Goal: Transaction & Acquisition: Purchase product/service

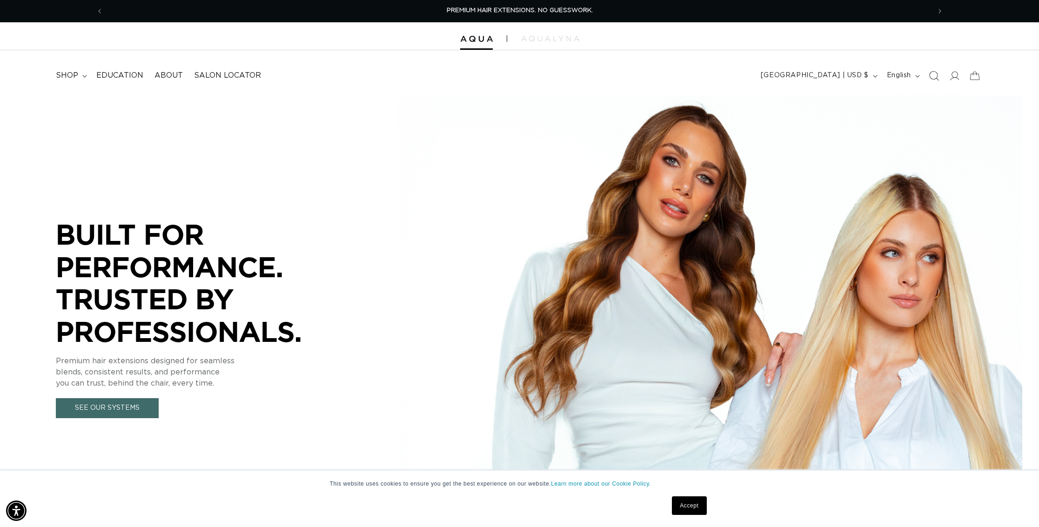
click at [929, 76] on icon "Search" at bounding box center [933, 76] width 10 height 10
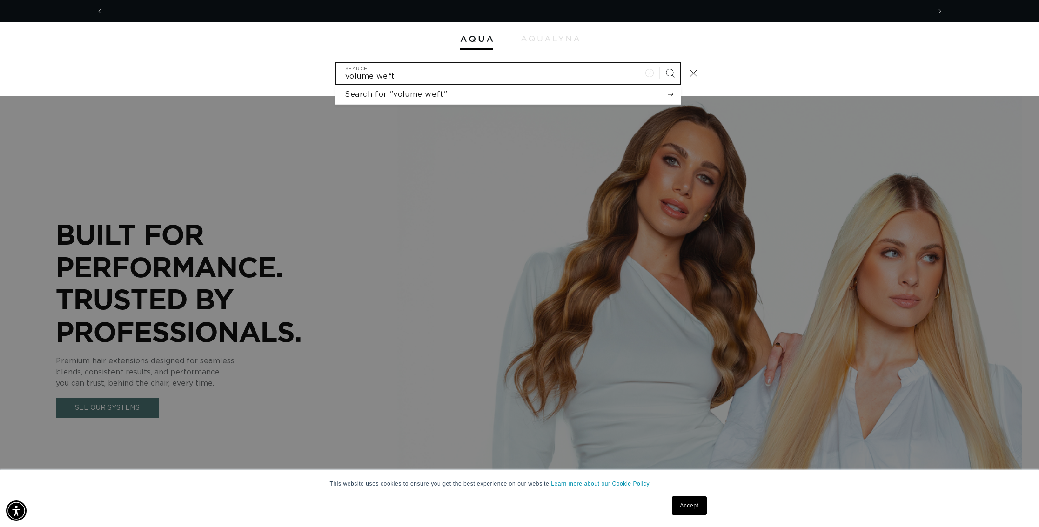
scroll to position [0, 827]
type input "volume weft"
click at [672, 72] on icon "Search" at bounding box center [669, 72] width 9 height 9
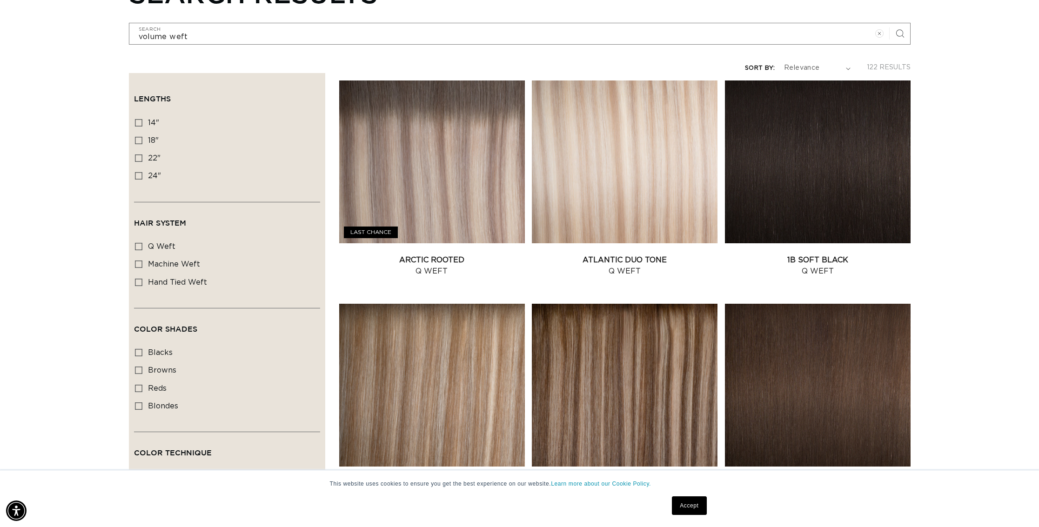
scroll to position [0, 1654]
click at [138, 119] on icon at bounding box center [138, 122] width 7 height 7
click at [138, 119] on input "14" 14" (11 products)" at bounding box center [138, 122] width 7 height 7
checkbox input "true"
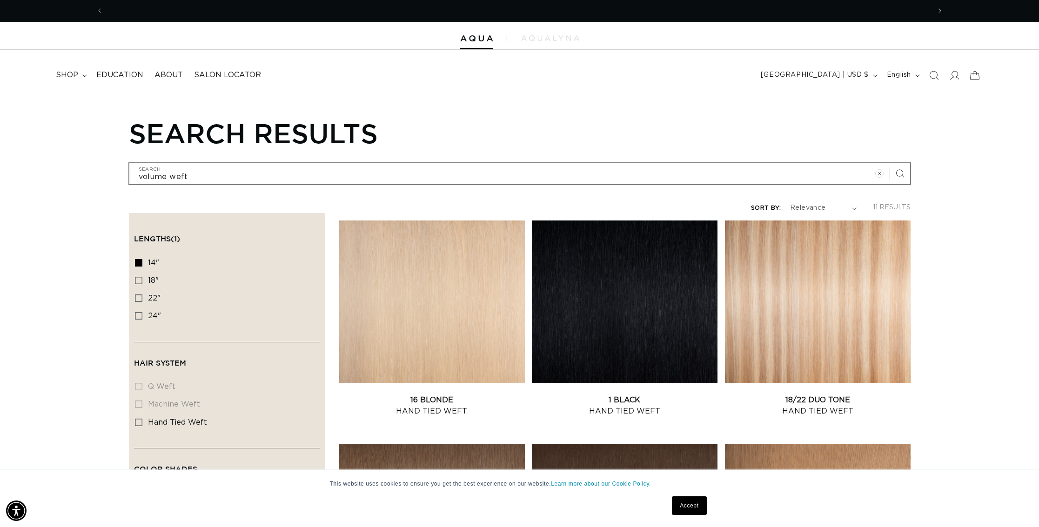
scroll to position [0, 827]
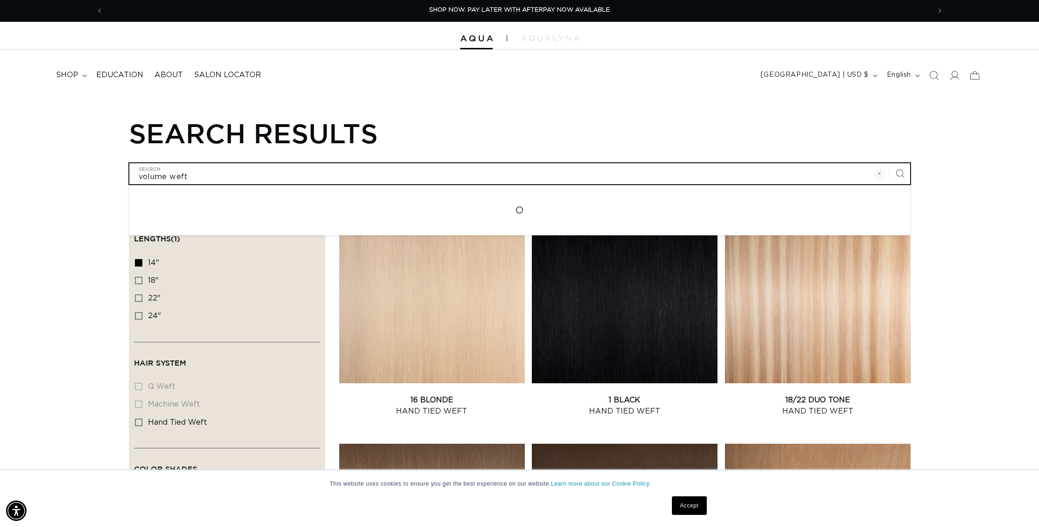
click at [208, 170] on input "volume weft" at bounding box center [519, 173] width 780 height 21
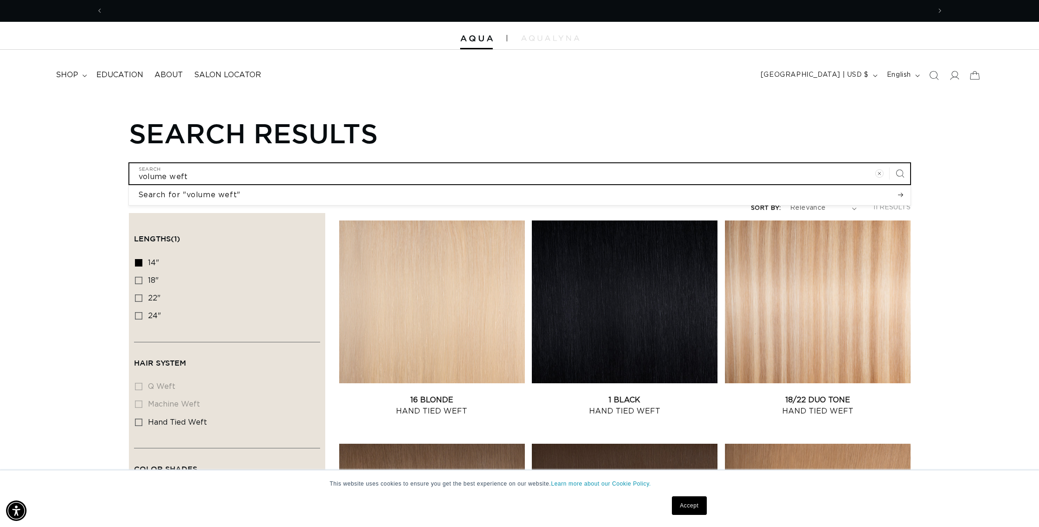
scroll to position [0, 1654]
type input "volume wef"
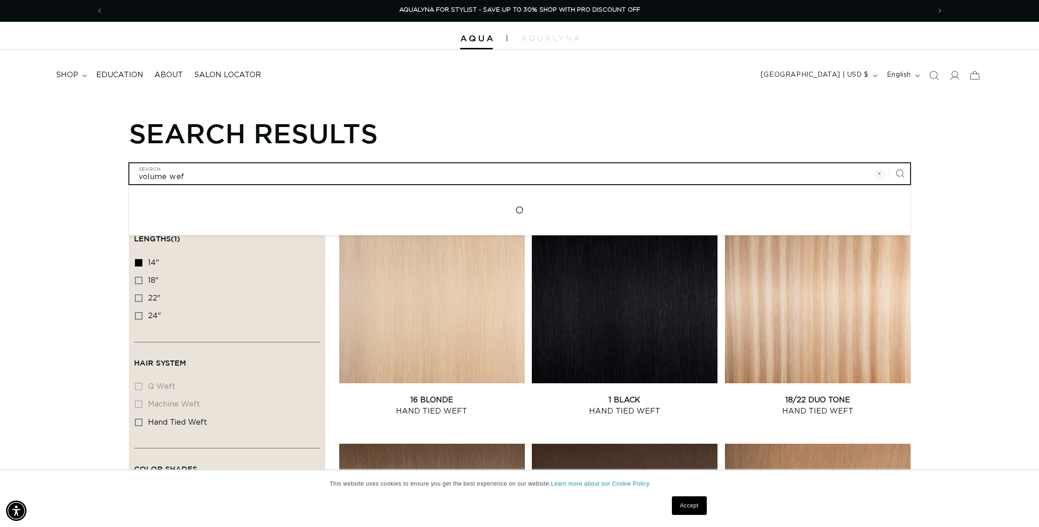
type input "volume we"
type input "volume w"
type input "volume"
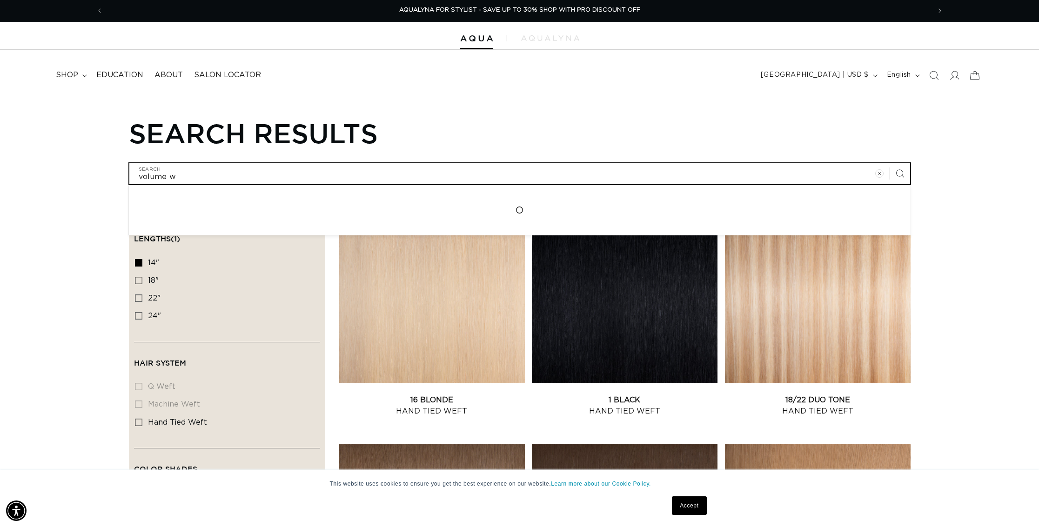
type input "volume"
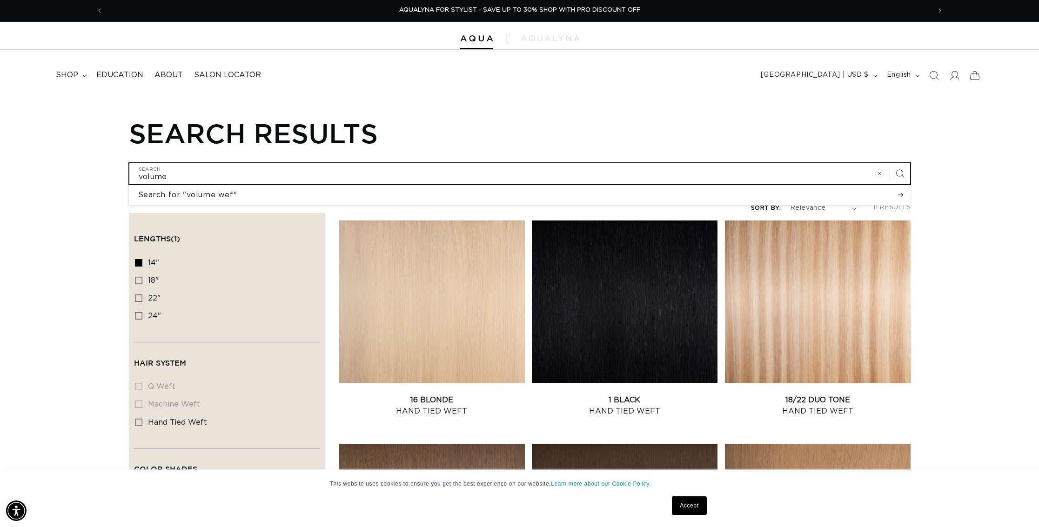
type input "volume"
type input "volum"
type input "volu"
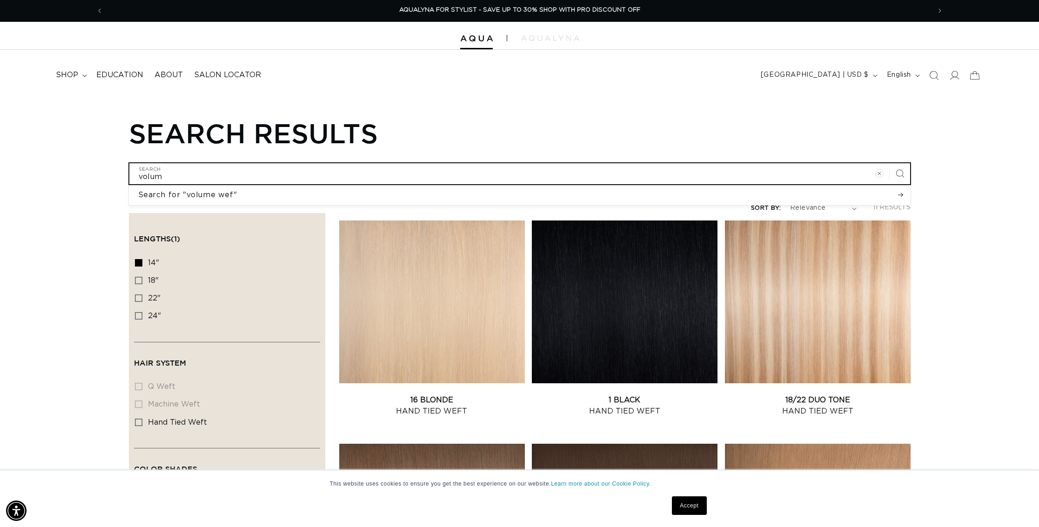
type input "volu"
type input "vol"
type input "vo"
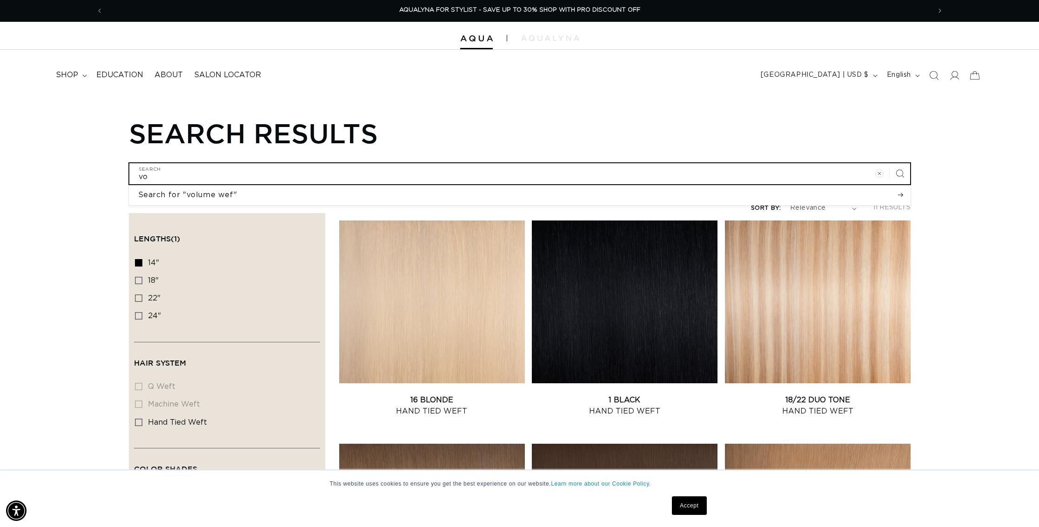
type input "v"
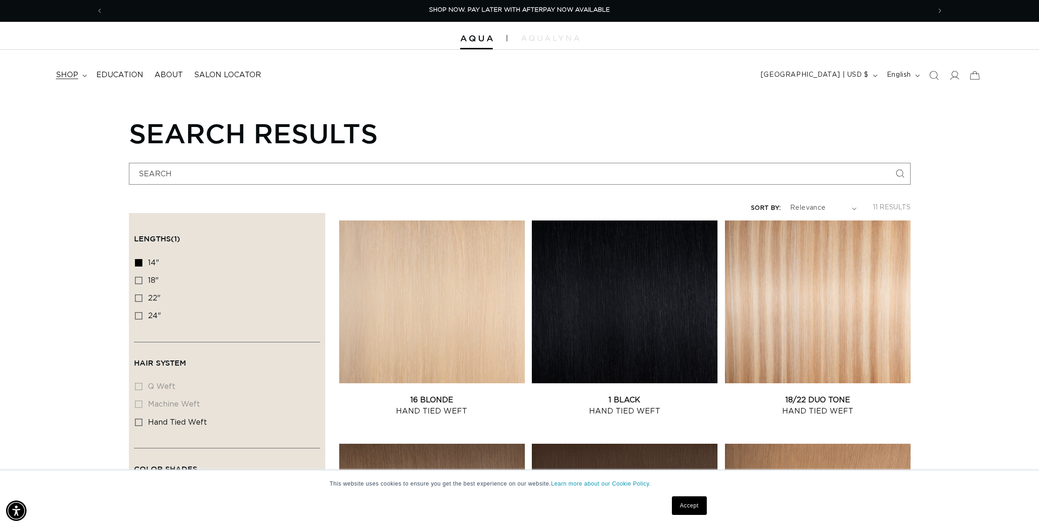
click at [60, 74] on span "shop" at bounding box center [67, 75] width 22 height 10
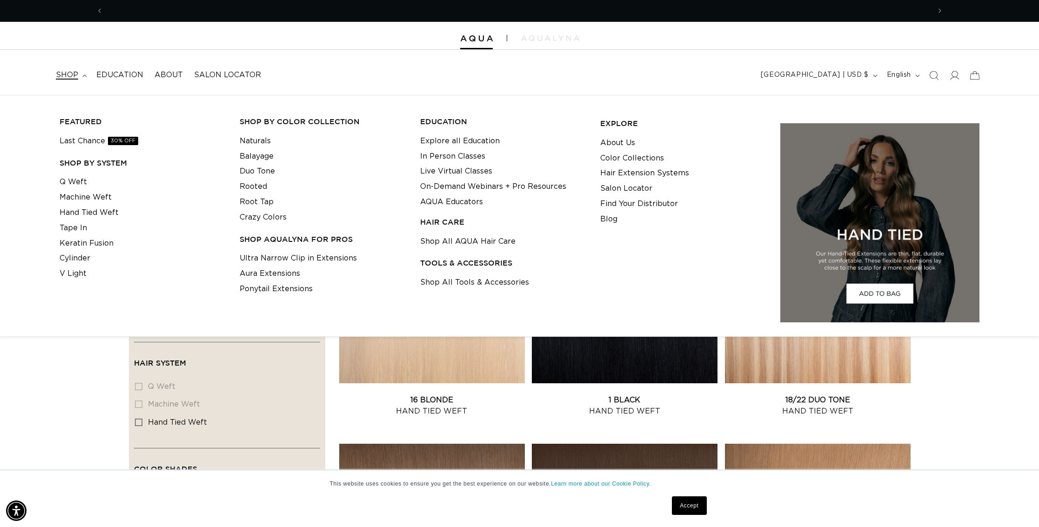
scroll to position [0, 1654]
click at [85, 184] on link "Q Weft" at bounding box center [73, 181] width 27 height 15
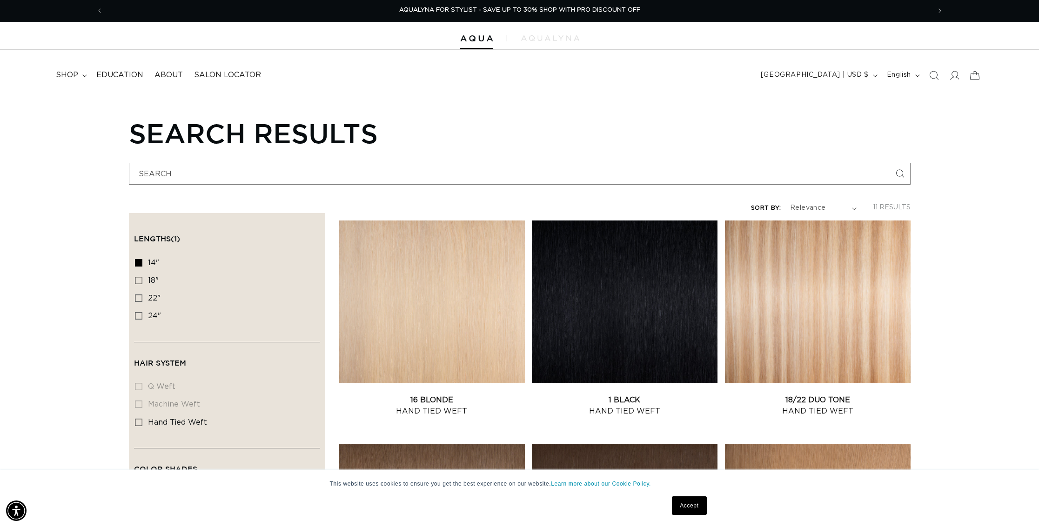
click at [137, 399] on li "machine weft machine weft (0 products)" at bounding box center [224, 405] width 179 height 18
click at [136, 398] on li "machine weft machine weft (0 products)" at bounding box center [224, 405] width 179 height 18
click at [135, 277] on icon at bounding box center [138, 280] width 7 height 7
click at [135, 277] on input "18" 18" (82 products)" at bounding box center [138, 280] width 7 height 7
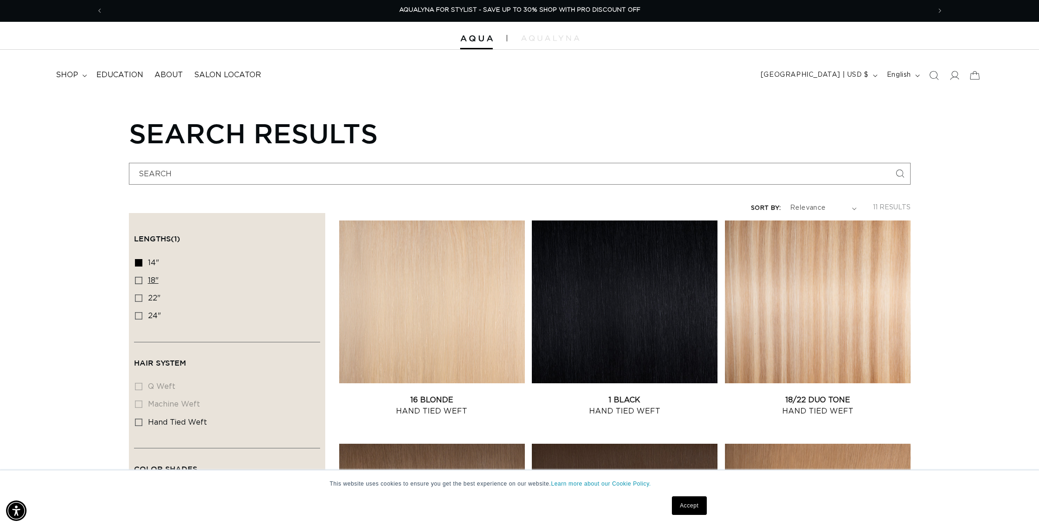
checkbox input "true"
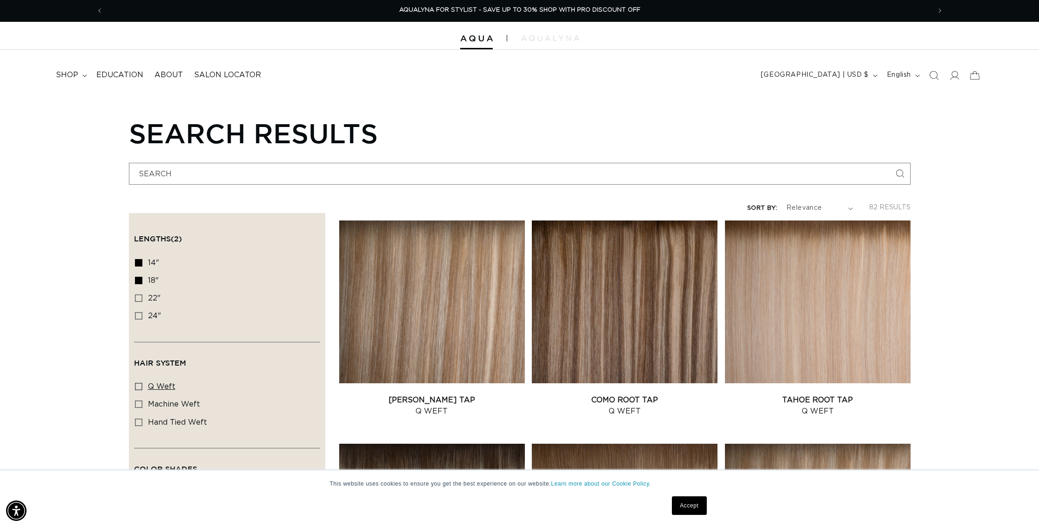
click at [139, 383] on icon at bounding box center [138, 386] width 7 height 7
click at [139, 383] on input "q weft q weft (6 products)" at bounding box center [138, 386] width 7 height 7
click at [108, 70] on span "Education" at bounding box center [119, 75] width 47 height 10
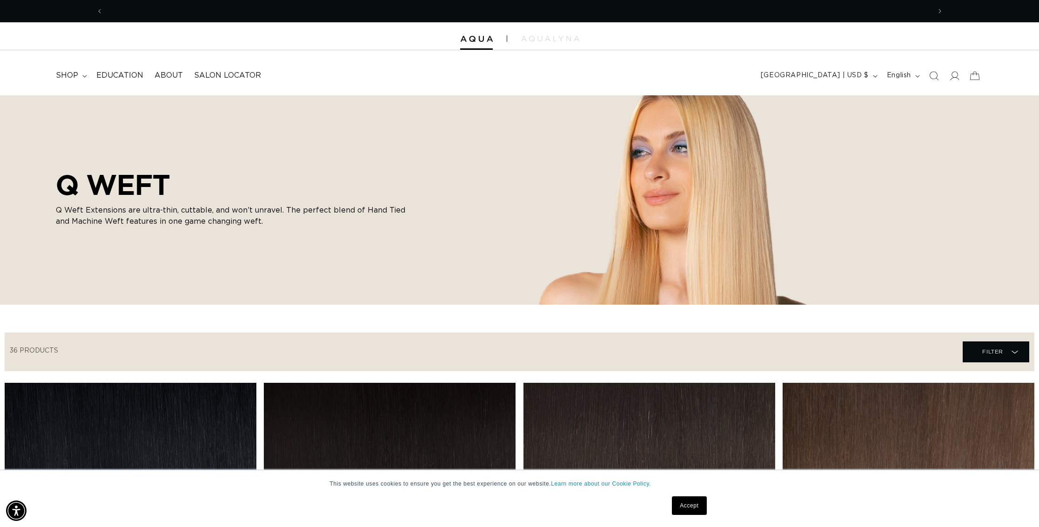
scroll to position [0, 1654]
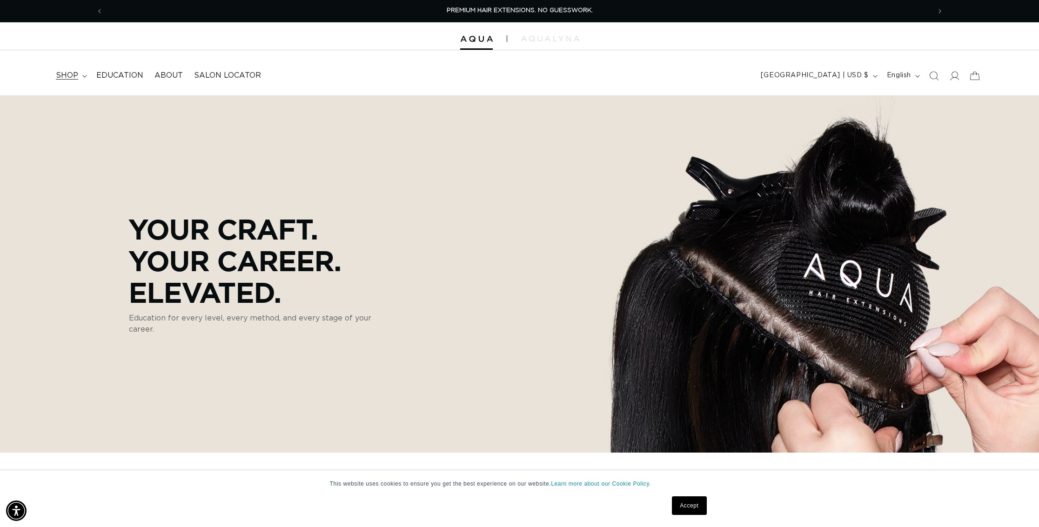
click at [76, 73] on span "shop" at bounding box center [67, 76] width 22 height 10
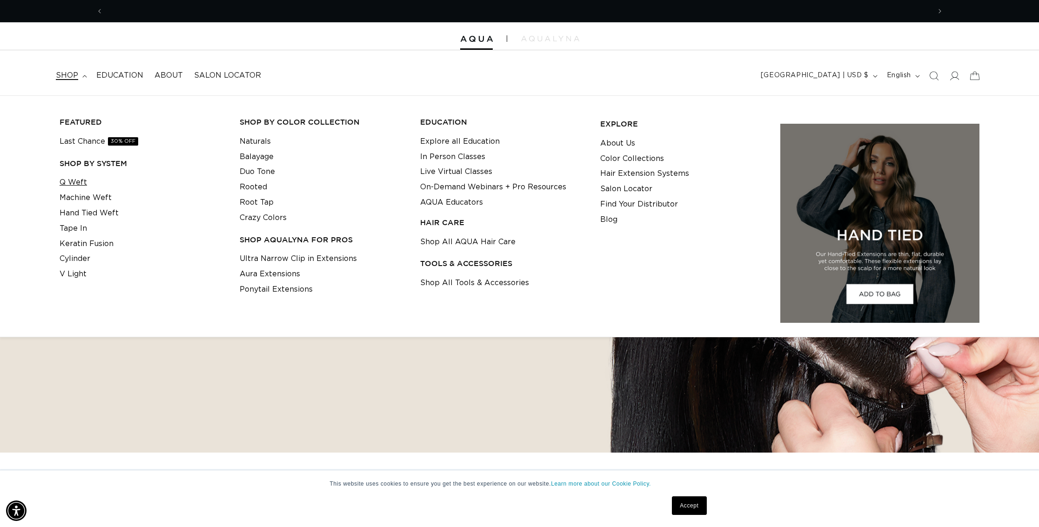
scroll to position [0, 827]
click at [71, 180] on link "Q Weft" at bounding box center [73, 182] width 27 height 15
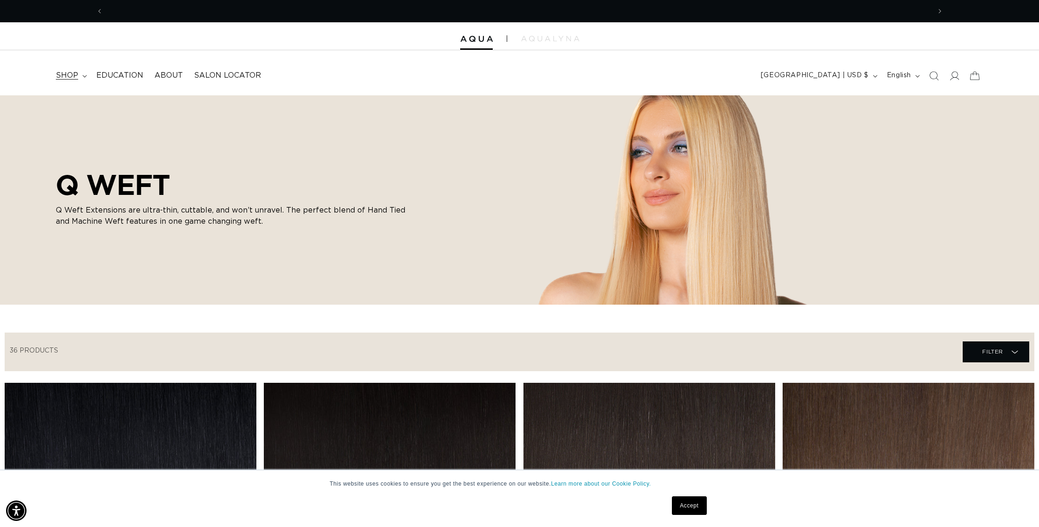
scroll to position [0, 1654]
click at [77, 75] on summary "shop" at bounding box center [70, 75] width 40 height 21
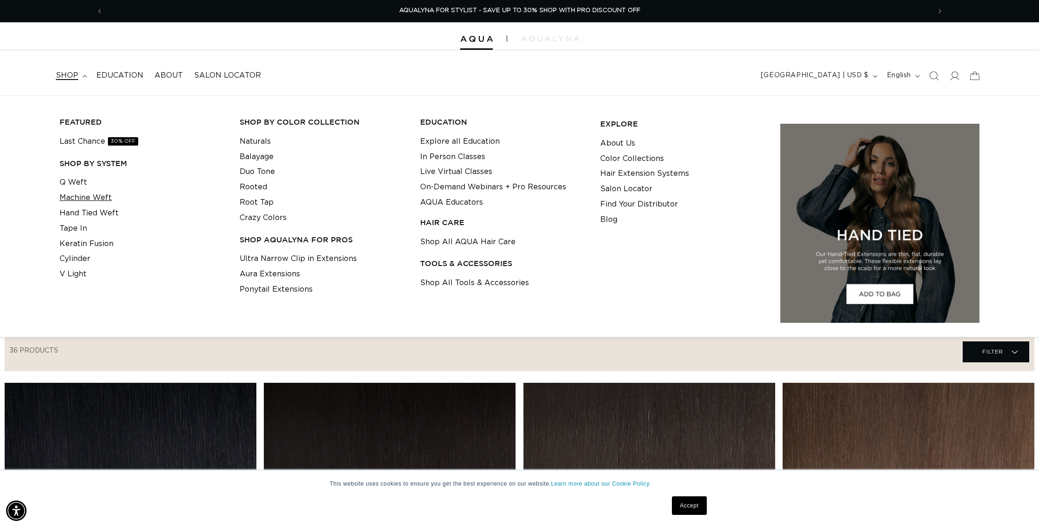
click at [80, 194] on link "Machine Weft" at bounding box center [86, 197] width 52 height 15
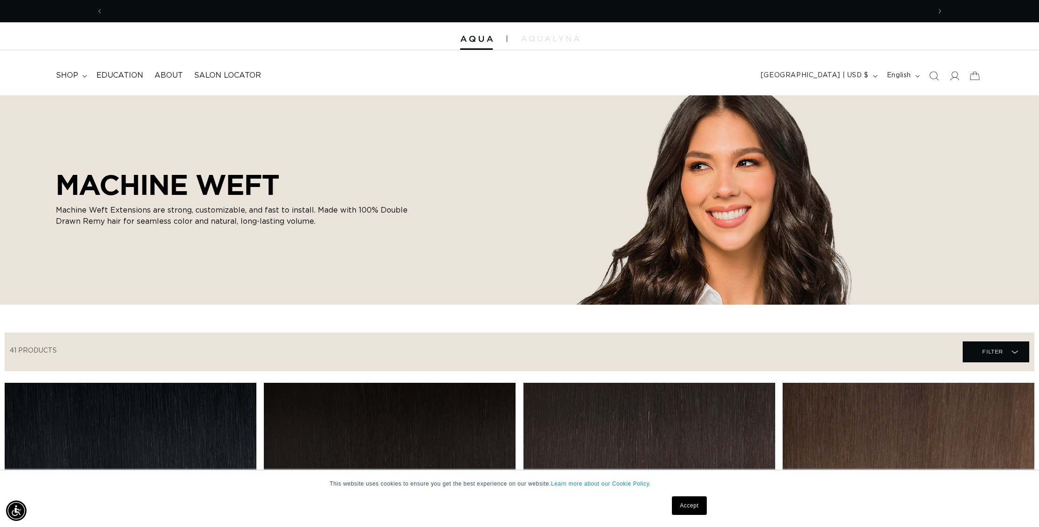
scroll to position [0, 1654]
click at [84, 76] on icon at bounding box center [84, 76] width 5 height 3
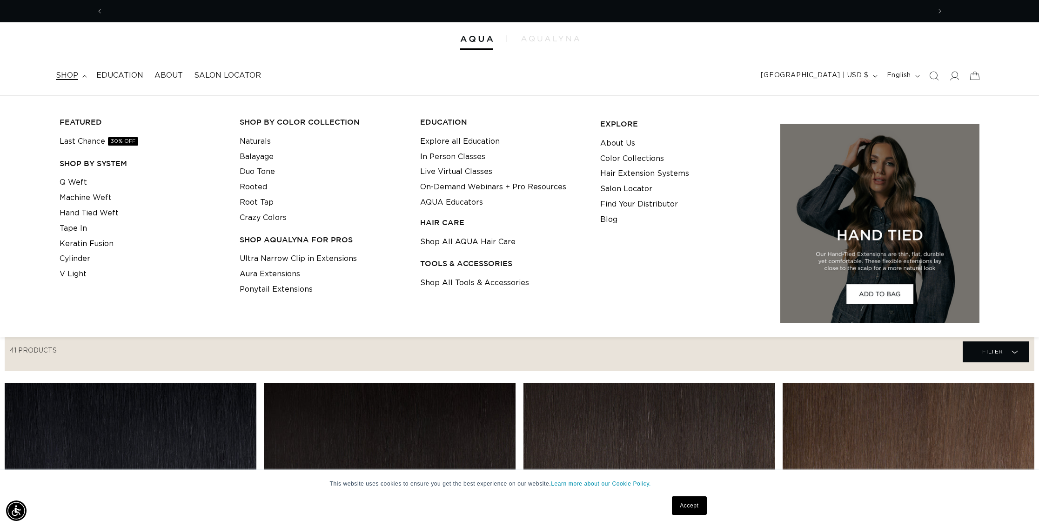
scroll to position [0, 0]
click at [80, 213] on link "Hand Tied Weft" at bounding box center [89, 213] width 59 height 15
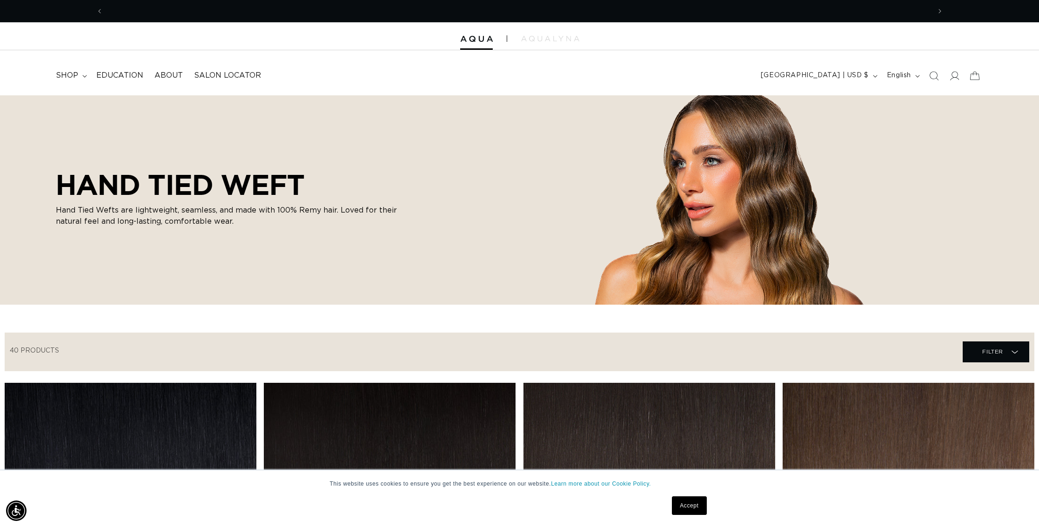
scroll to position [0, 827]
click at [64, 73] on span "shop" at bounding box center [67, 76] width 22 height 10
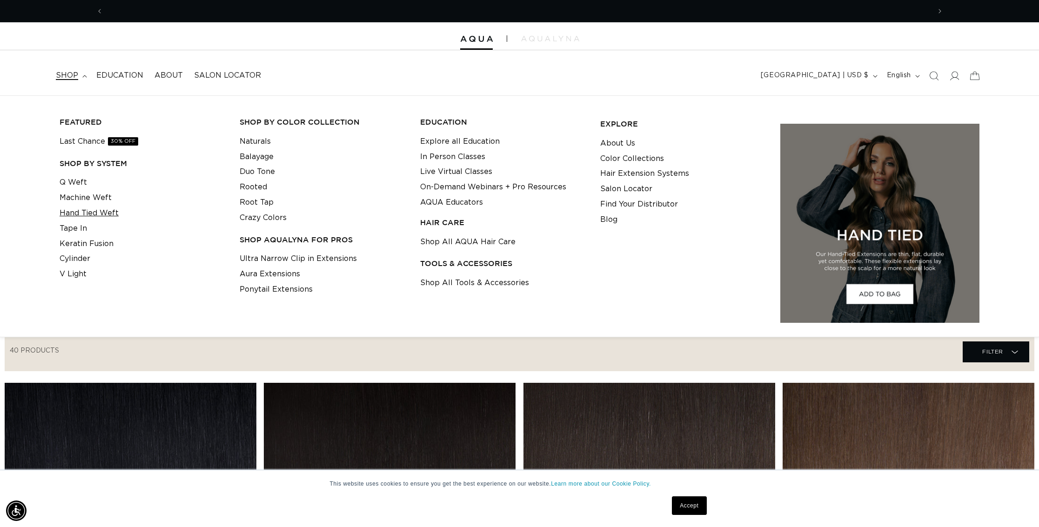
scroll to position [0, 0]
click at [74, 197] on link "Machine Weft" at bounding box center [86, 197] width 52 height 15
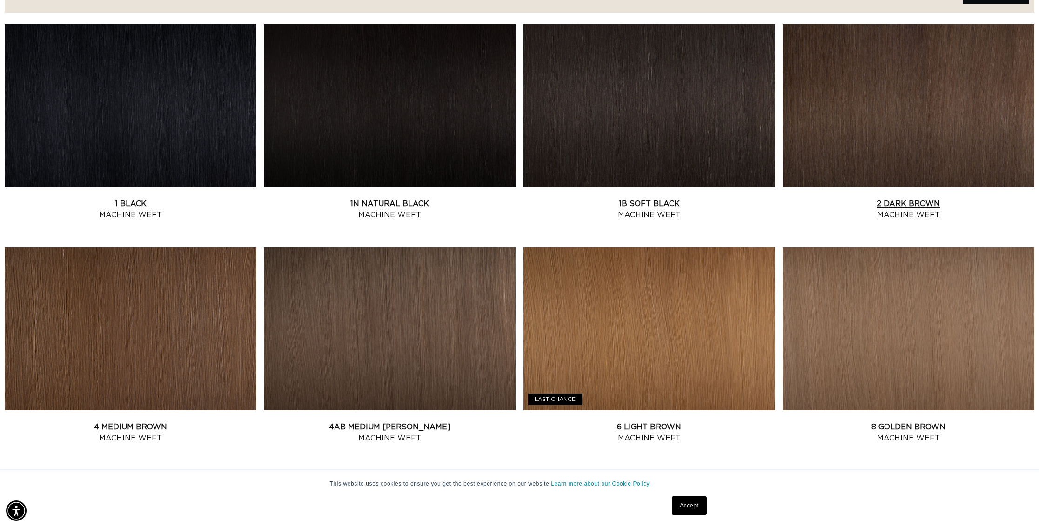
scroll to position [0, 1654]
click at [890, 198] on link "2 Dark Brown Machine Weft" at bounding box center [908, 209] width 252 height 22
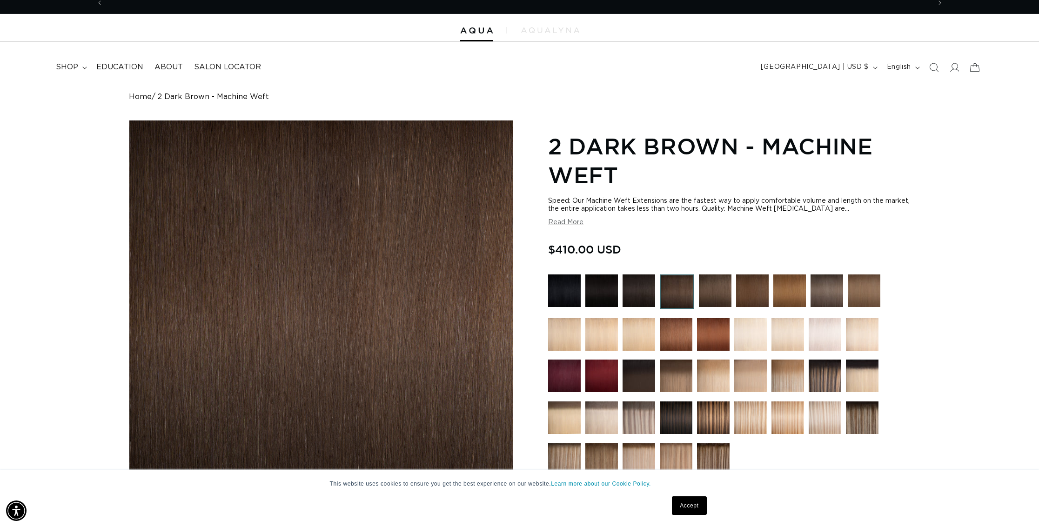
scroll to position [0, 1654]
click at [636, 376] on img at bounding box center [638, 376] width 33 height 33
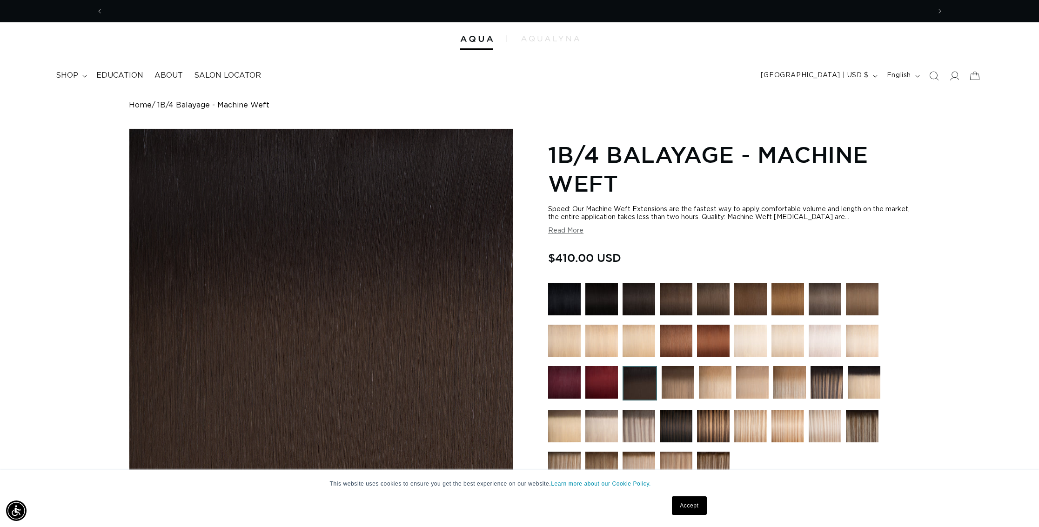
scroll to position [0, 827]
click at [824, 306] on img at bounding box center [824, 299] width 33 height 33
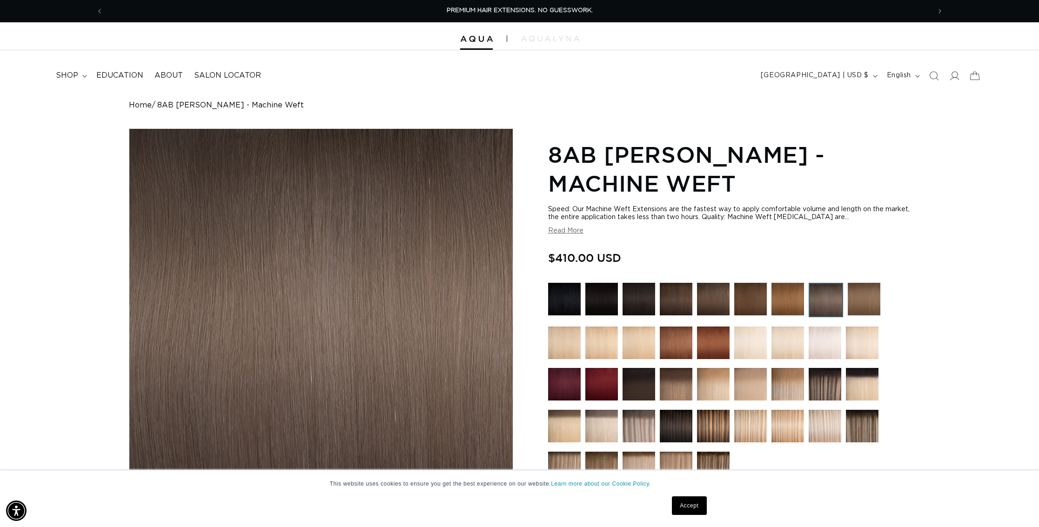
click at [722, 303] on img at bounding box center [713, 299] width 33 height 33
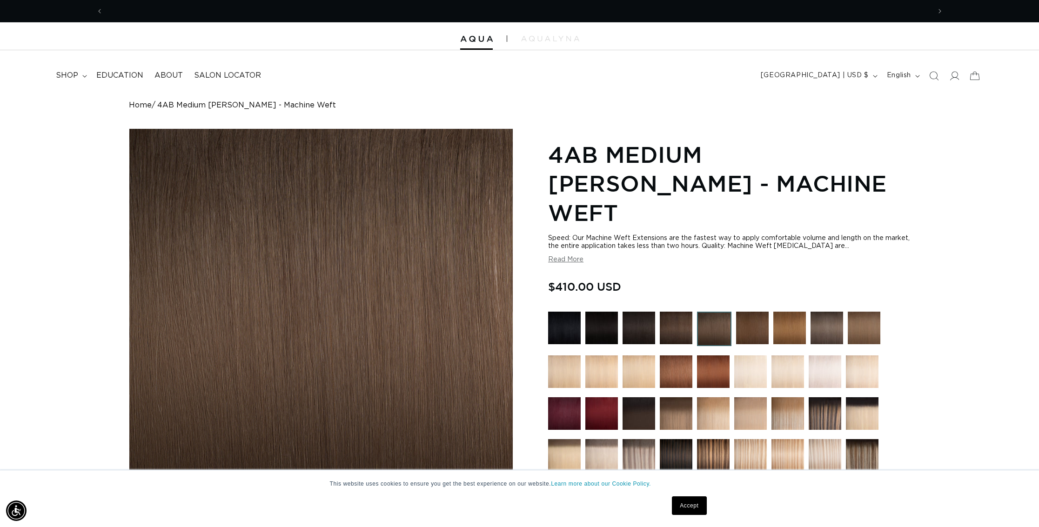
scroll to position [0, 827]
click at [953, 75] on icon at bounding box center [954, 76] width 10 height 10
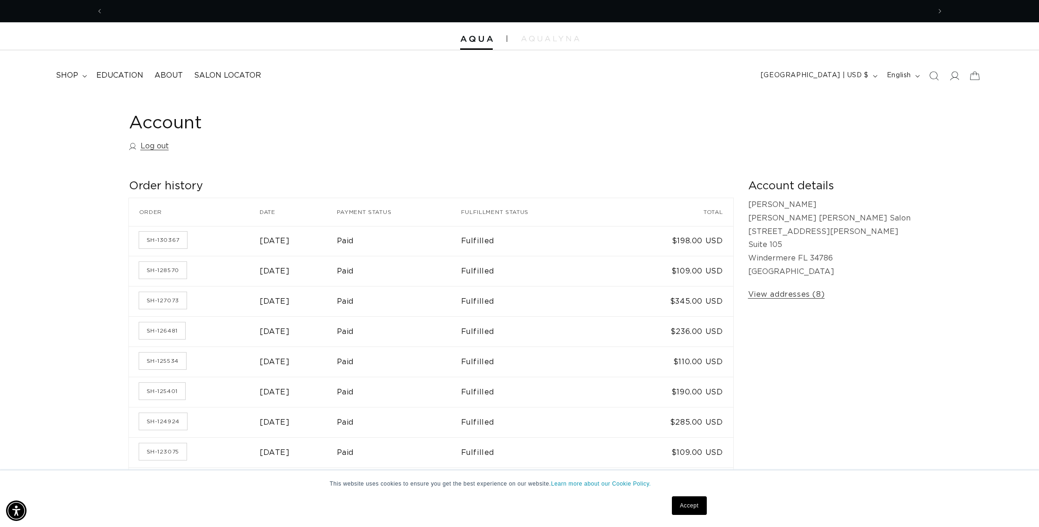
scroll to position [0, 1654]
click at [77, 76] on span "shop" at bounding box center [67, 76] width 22 height 10
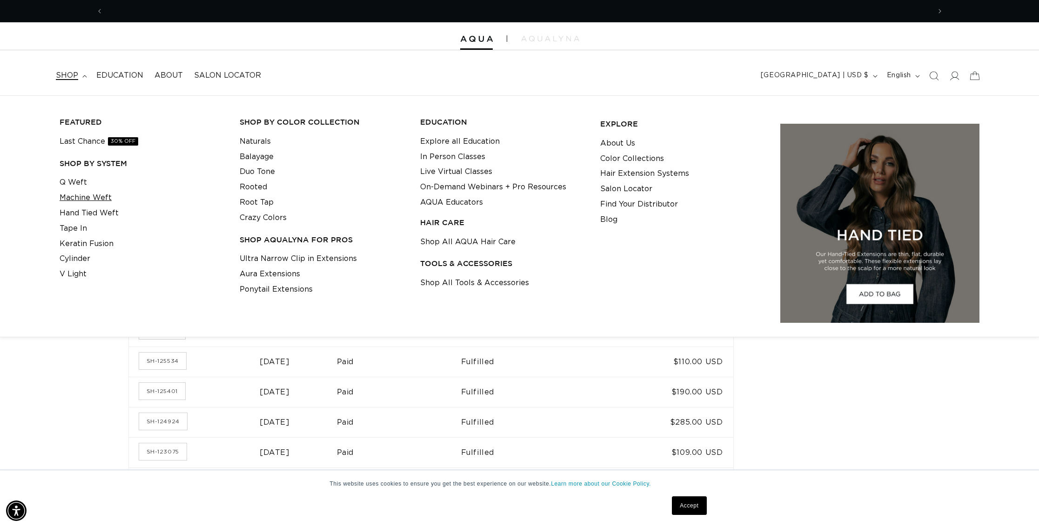
scroll to position [0, 0]
click at [72, 195] on link "Machine Weft" at bounding box center [86, 197] width 52 height 15
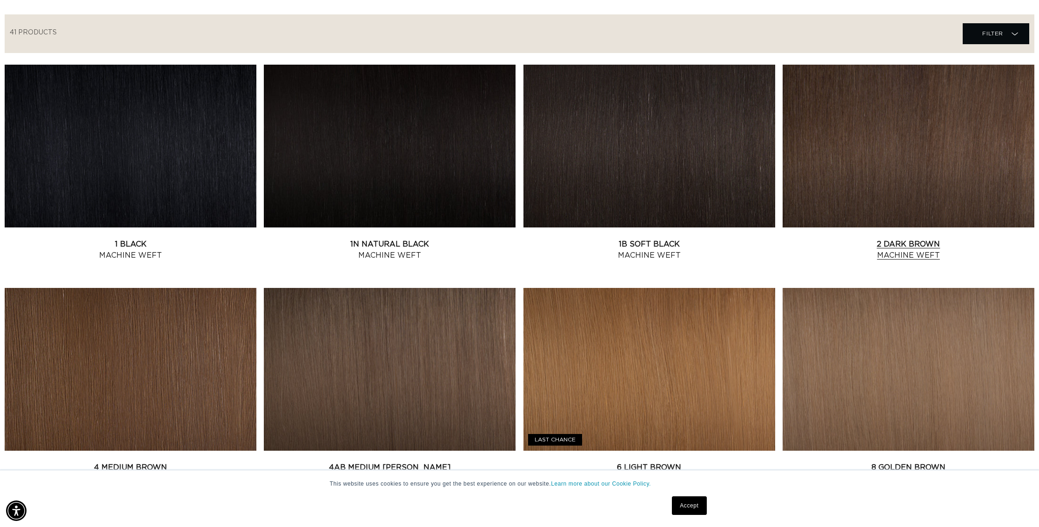
scroll to position [0, 1654]
click at [949, 239] on link "2 Dark Brown Machine Weft" at bounding box center [908, 250] width 252 height 22
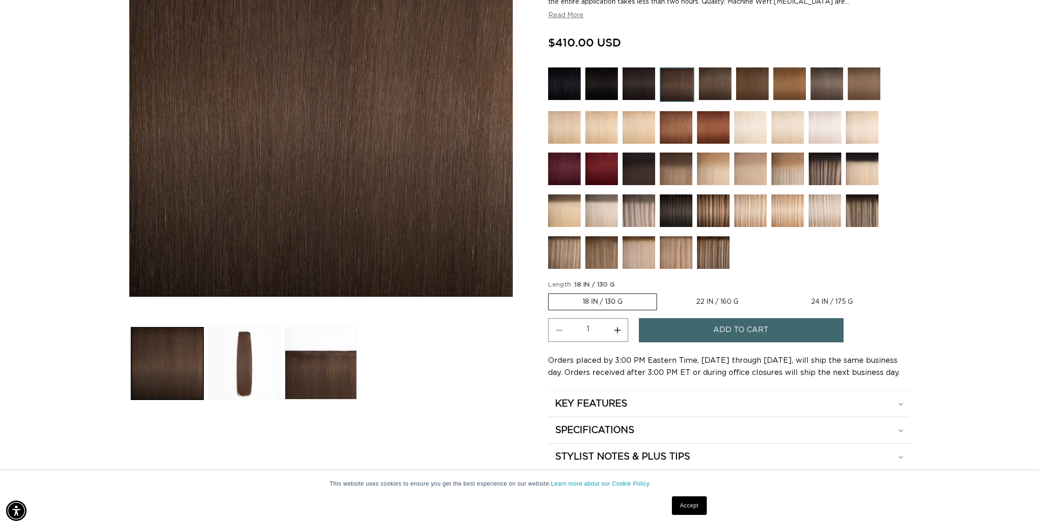
scroll to position [225, 0]
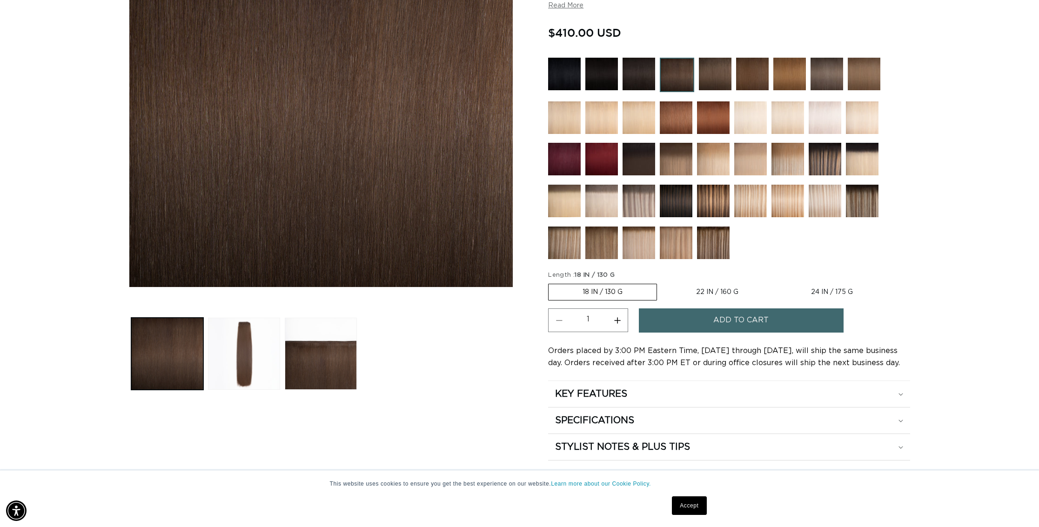
click at [727, 319] on span "Add to cart" at bounding box center [740, 320] width 55 height 24
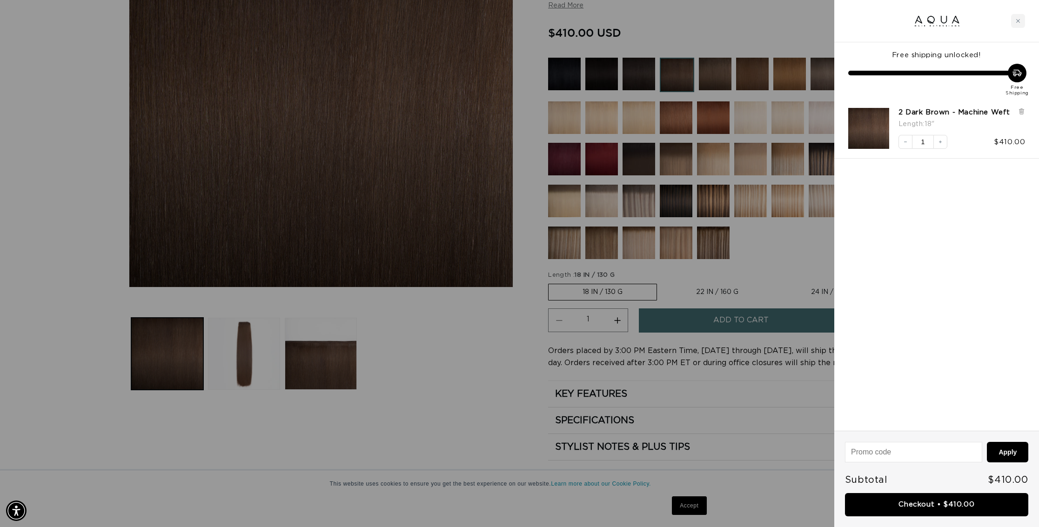
scroll to position [0, 1654]
click at [916, 503] on link "Checkout • $410.00" at bounding box center [936, 505] width 183 height 24
